Goal: Find specific page/section: Find specific page/section

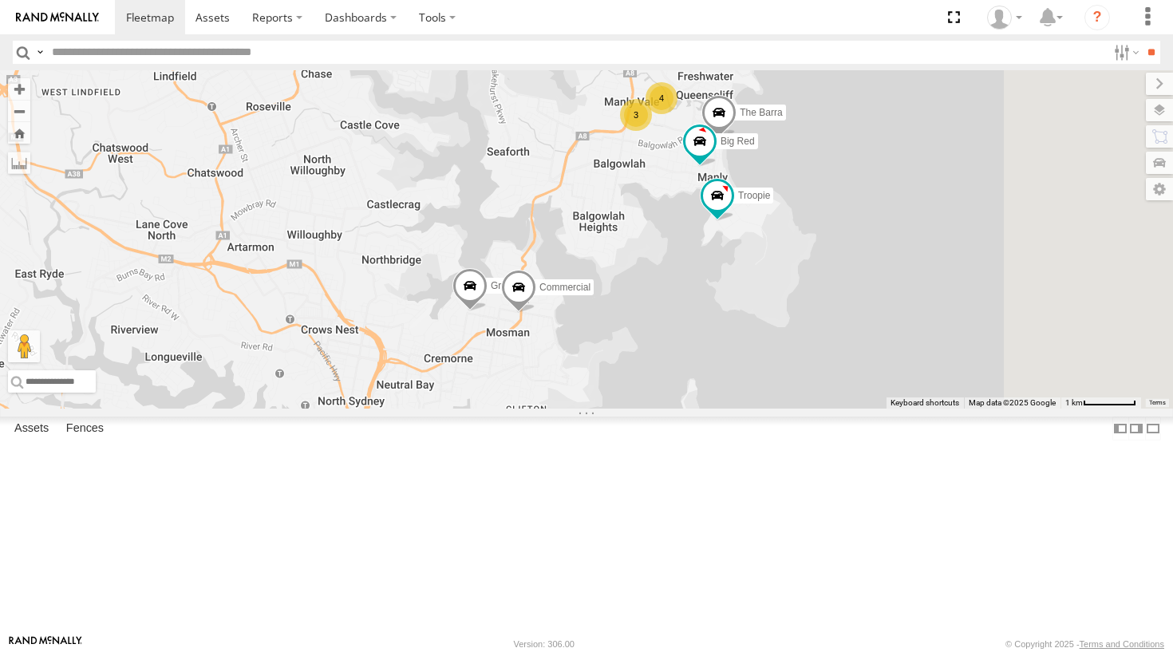
drag, startPoint x: 900, startPoint y: 248, endPoint x: 803, endPoint y: 303, distance: 110.8
click at [803, 303] on div "Grouch Ferrari Troopie The Fridge Commercial Moe 3 4 The Barra Big Red" at bounding box center [586, 239] width 1173 height 338
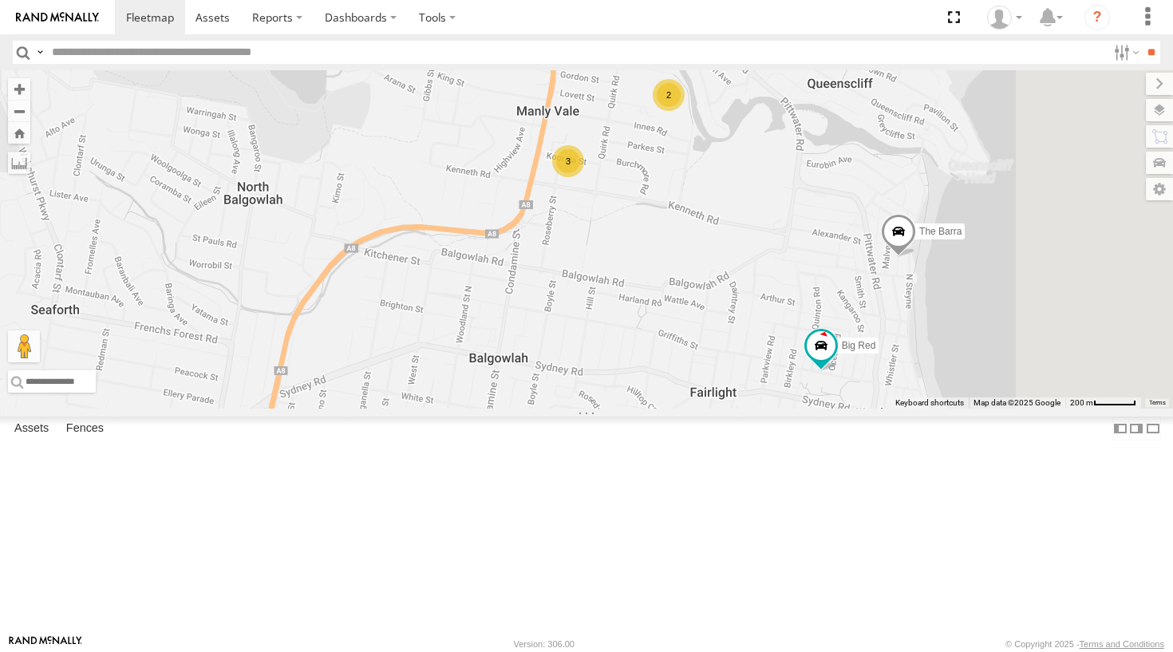
drag, startPoint x: 909, startPoint y: 229, endPoint x: 789, endPoint y: 336, distance: 160.5
click at [789, 336] on div "Grouch Ferrari Troopie The Fridge Commercial Moe The Barra Big Red 3 2 2" at bounding box center [586, 239] width 1173 height 338
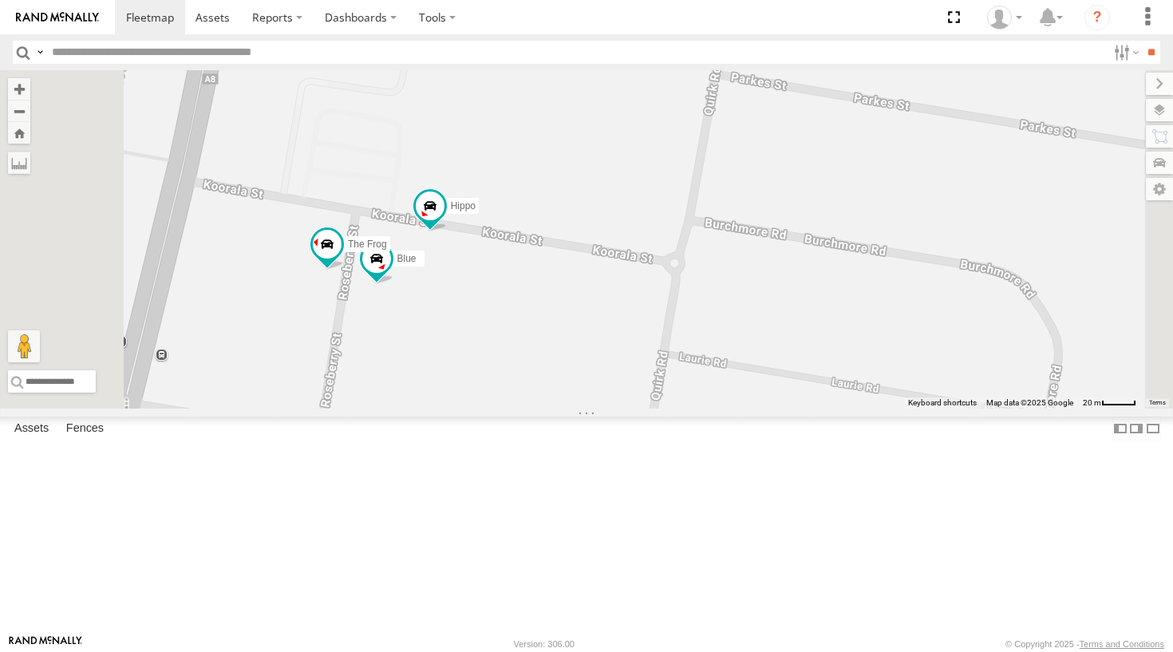
drag, startPoint x: 599, startPoint y: 294, endPoint x: 583, endPoint y: 248, distance: 48.2
click at [583, 248] on div "Grouch Ferrari Troopie The Fridge Commercial Moe The Barra Big Red Hippo Blue D…" at bounding box center [586, 239] width 1173 height 338
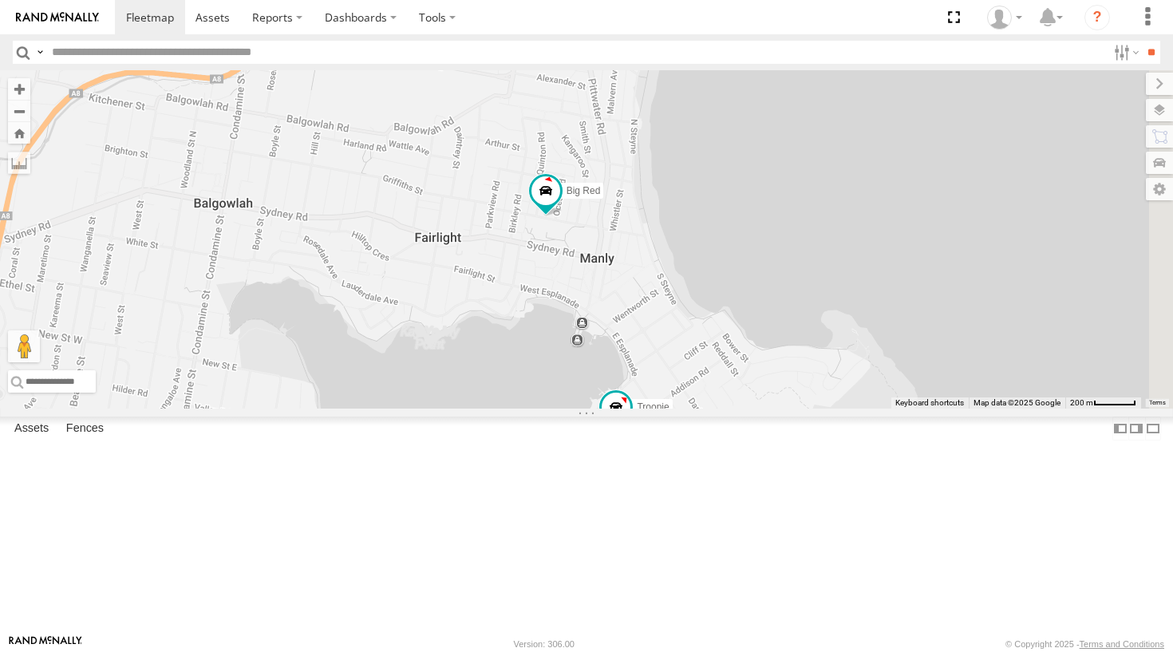
drag, startPoint x: 784, startPoint y: 283, endPoint x: 556, endPoint y: 106, distance: 287.9
click at [556, 106] on div "Grouch Ferrari Troopie The Fridge Commercial Moe The Barra Big Red 3 2 2" at bounding box center [586, 239] width 1173 height 338
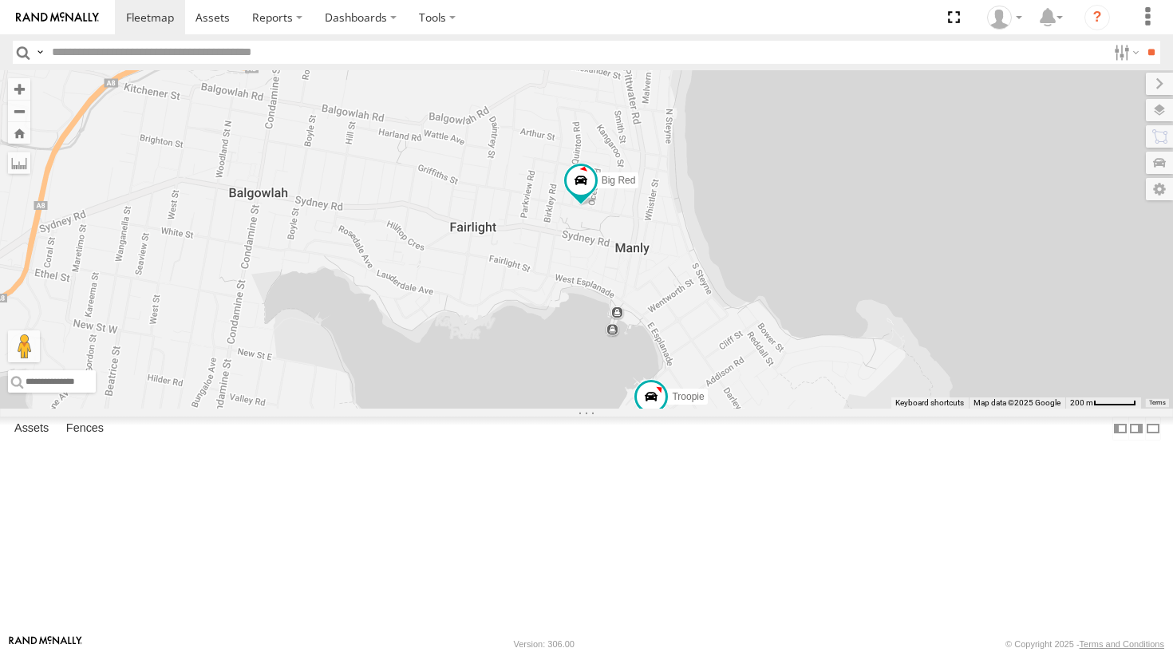
drag, startPoint x: 660, startPoint y: 264, endPoint x: 700, endPoint y: 255, distance: 41.0
click at [696, 251] on div "Grouch Ferrari Troopie The Fridge Commercial Moe The Barra Big Red 3 2 2" at bounding box center [586, 239] width 1173 height 338
click at [707, 263] on div "Grouch Ferrari Troopie The Fridge Commercial Moe The Barra Big Red 3 2 2" at bounding box center [586, 239] width 1173 height 338
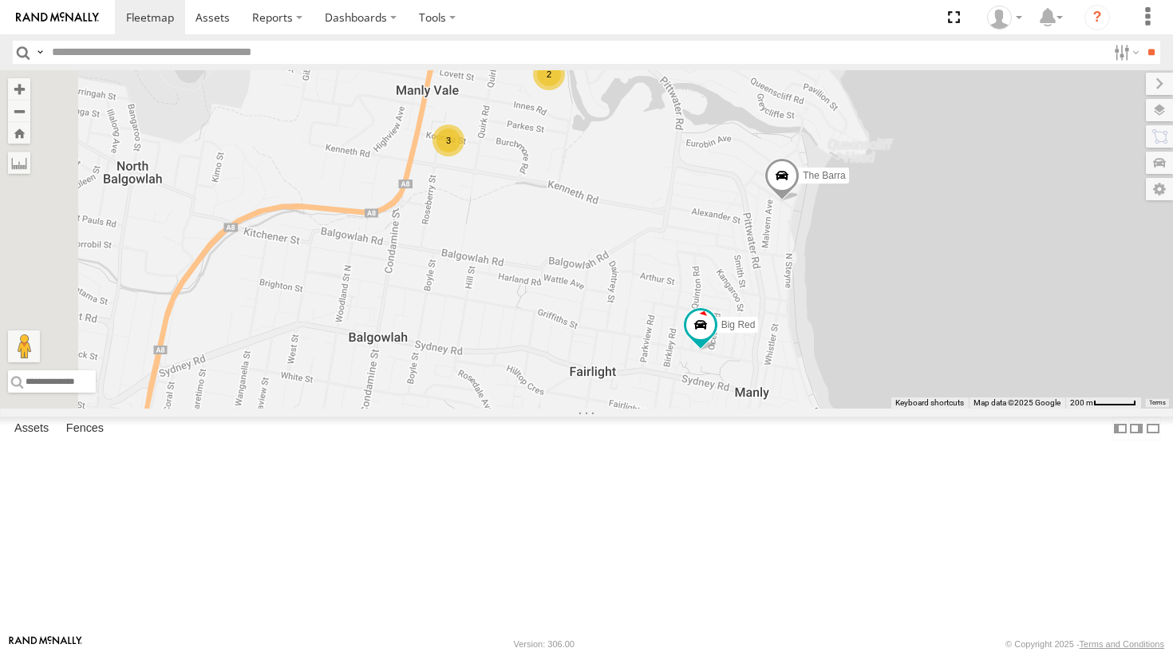
drag, startPoint x: 604, startPoint y: 208, endPoint x: 726, endPoint y: 358, distance: 193.5
click at [726, 358] on div "Grouch Ferrari Troopie The Fridge Commercial Moe The Barra Big Red 3 2 2" at bounding box center [586, 239] width 1173 height 338
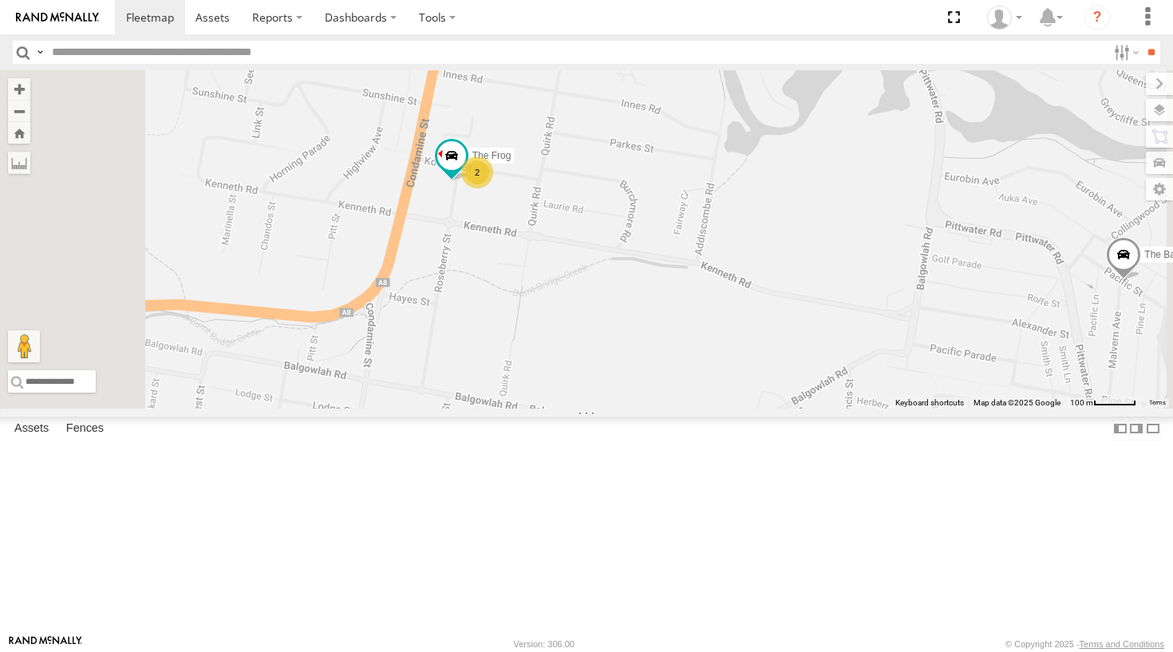
drag, startPoint x: 599, startPoint y: 344, endPoint x: 623, endPoint y: 273, distance: 74.7
click at [623, 273] on div "Grouch Ferrari Troopie The Fridge Commercial Moe The Barra Big Red DELTA Bin Di…" at bounding box center [586, 239] width 1173 height 338
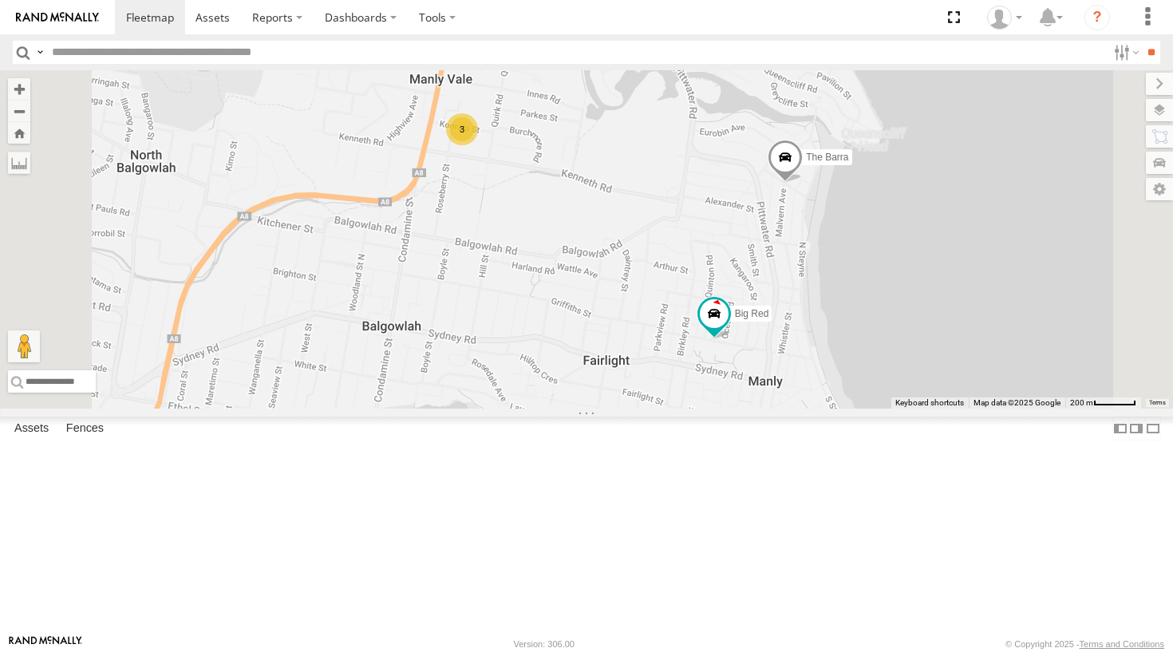
drag, startPoint x: 609, startPoint y: 305, endPoint x: 612, endPoint y: 266, distance: 39.2
click at [612, 266] on div "Grouch Ferrari Troopie The Fridge Commercial Moe The Barra Big Red 3 3 Big [PER…" at bounding box center [586, 239] width 1173 height 338
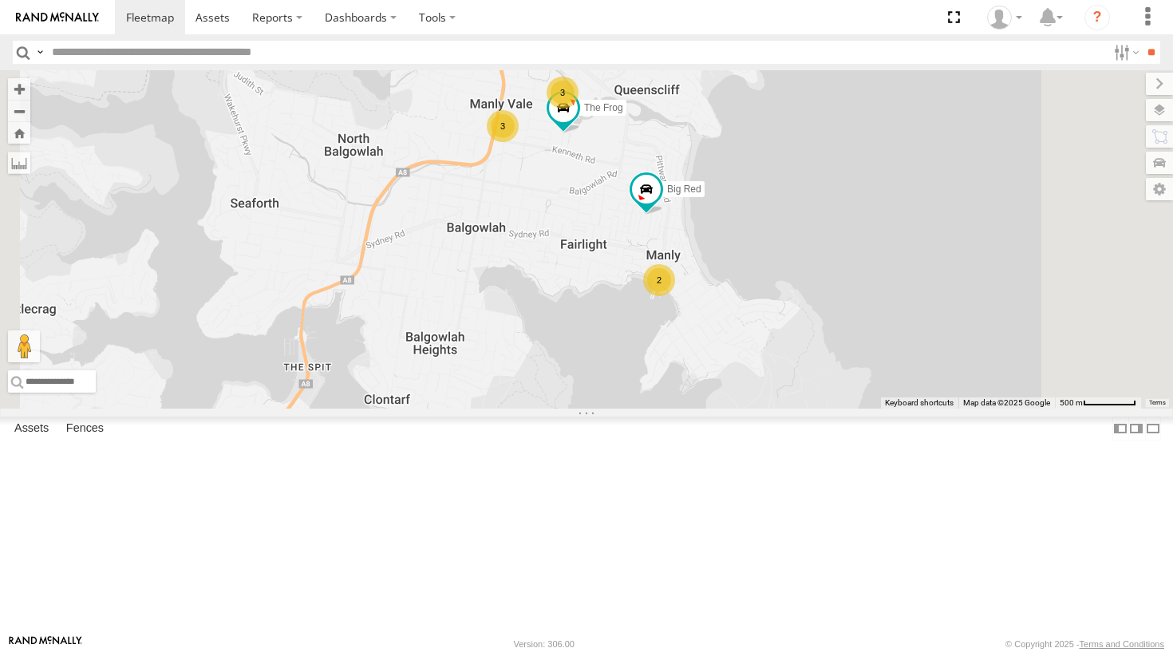
drag, startPoint x: 870, startPoint y: 259, endPoint x: 774, endPoint y: 331, distance: 120.2
click at [774, 331] on div "Grouch Ferrari The Fridge Commercial Moe Big Red 3 2 3 The Frog" at bounding box center [586, 239] width 1173 height 338
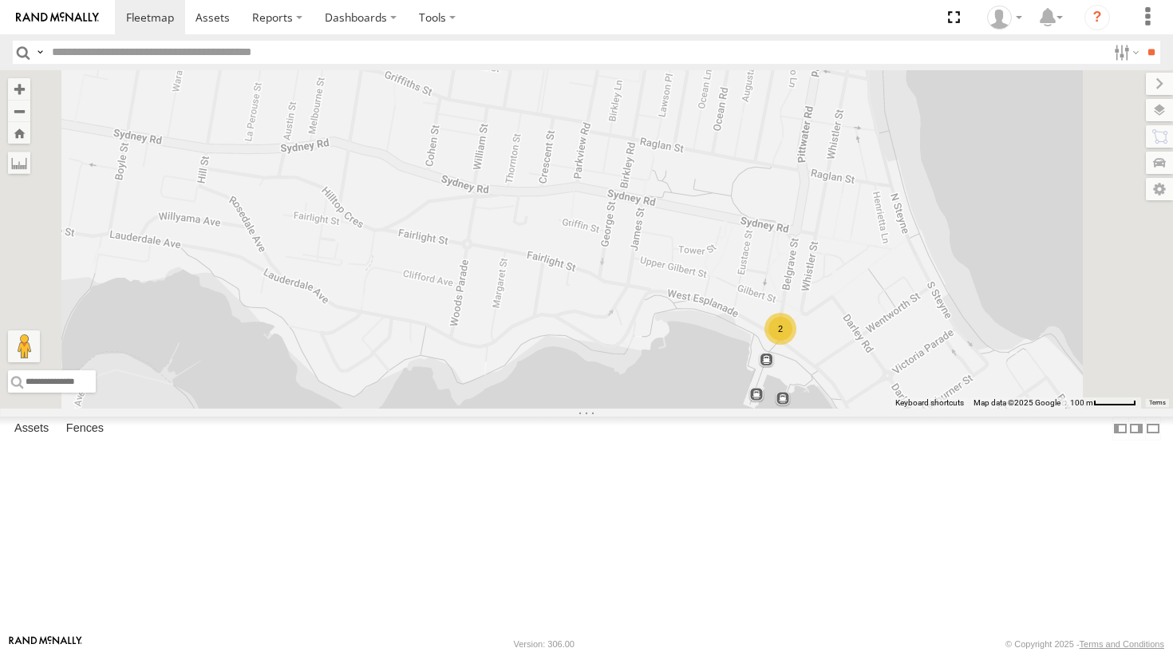
drag, startPoint x: 939, startPoint y: 405, endPoint x: 898, endPoint y: 392, distance: 42.7
click at [898, 392] on div "Grouch Ferrari The Fridge Commercial Moe Big Red The Frog 2" at bounding box center [586, 239] width 1173 height 338
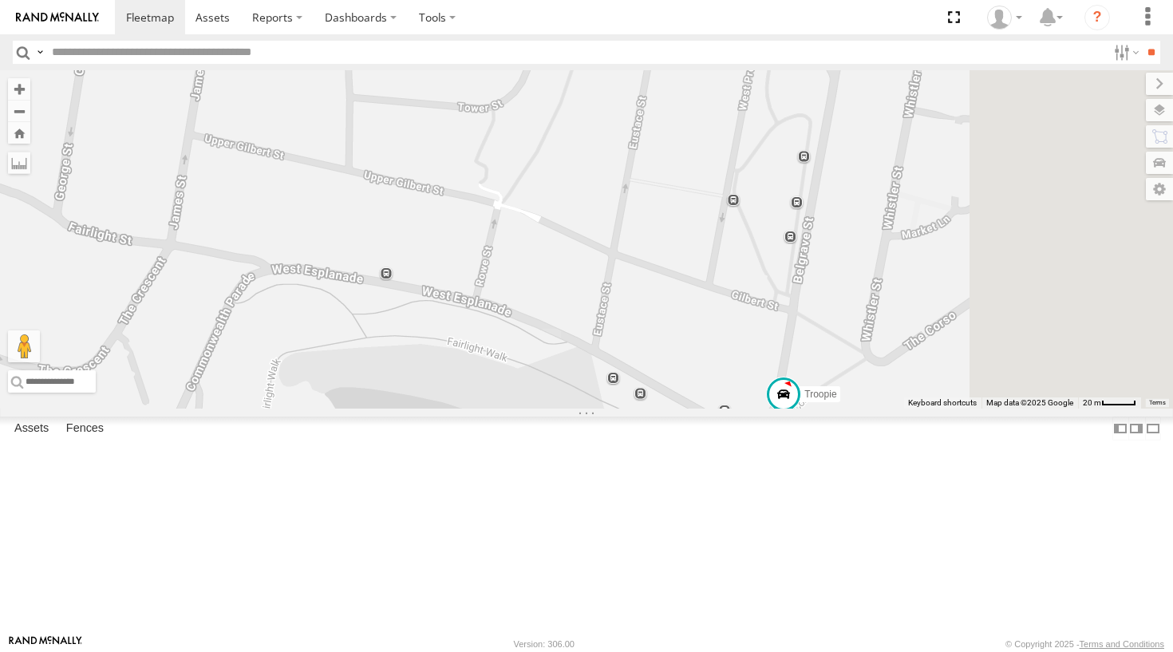
drag, startPoint x: 1025, startPoint y: 428, endPoint x: 967, endPoint y: 400, distance: 63.9
click at [967, 400] on div "Grouch Ferrari The Fridge Commercial Moe Big Red The Frog Troopie The Barra" at bounding box center [586, 239] width 1173 height 338
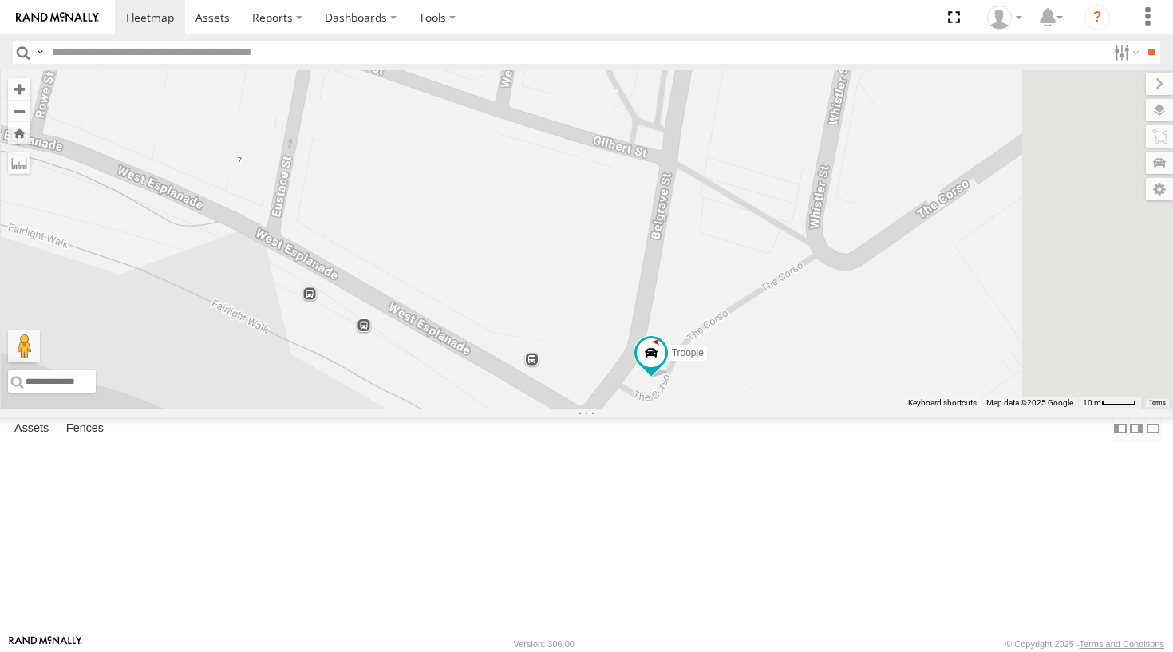
drag, startPoint x: 991, startPoint y: 454, endPoint x: 911, endPoint y: 313, distance: 162.3
click at [911, 313] on div "Grouch Ferrari The Fridge Commercial Moe Big Red The Frog Troopie The Barra" at bounding box center [586, 239] width 1173 height 338
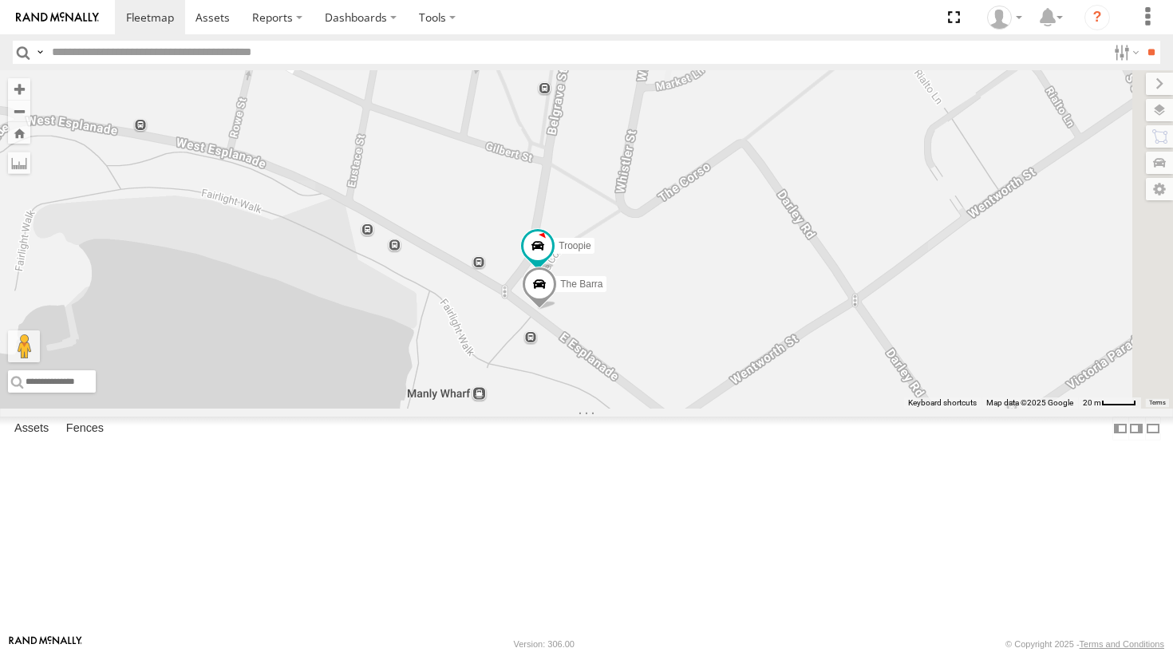
drag, startPoint x: 904, startPoint y: 357, endPoint x: 761, endPoint y: 345, distance: 143.4
click at [761, 345] on div "Grouch Ferrari The Fridge Commercial Moe Big Red The Frog Troopie The Barra" at bounding box center [586, 239] width 1173 height 338
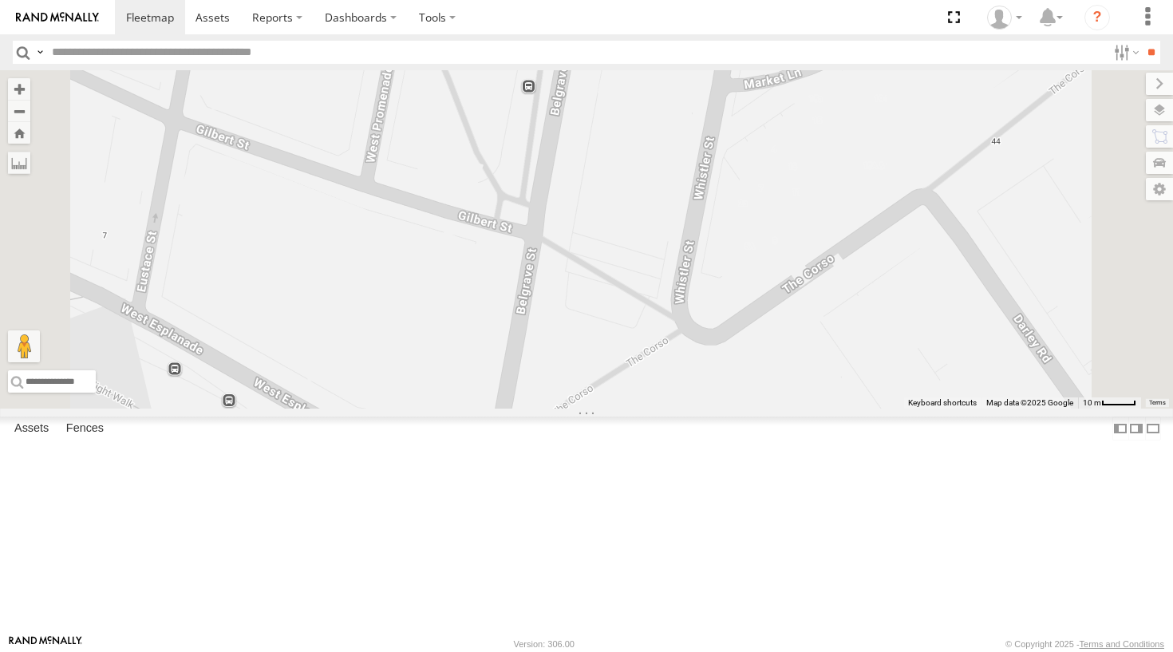
drag, startPoint x: 720, startPoint y: 333, endPoint x: 720, endPoint y: 475, distance: 142.1
click at [720, 409] on div "Grouch Ferrari The Fridge Commercial Moe Big Red The Frog Troopie The Barra" at bounding box center [586, 239] width 1173 height 338
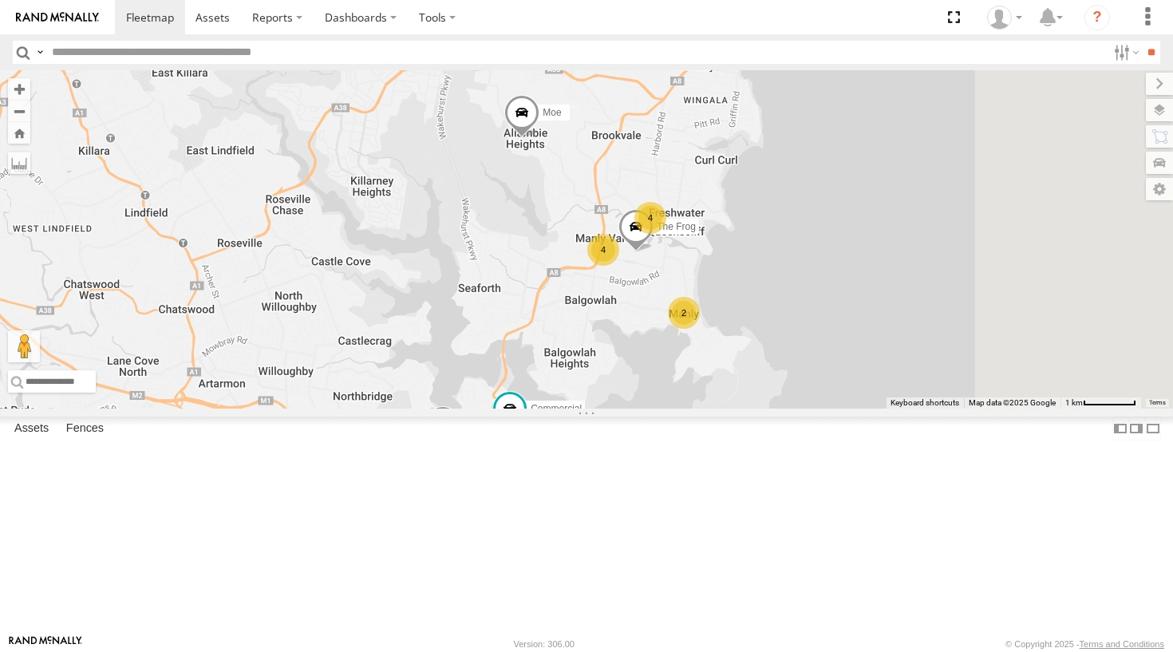
drag, startPoint x: 878, startPoint y: 184, endPoint x: 807, endPoint y: 283, distance: 121.8
click at [806, 287] on div "Grouch 4 4 The Fridge The Frog 2 Commercial Moe" at bounding box center [586, 239] width 1173 height 338
